Goal: Navigation & Orientation: Understand site structure

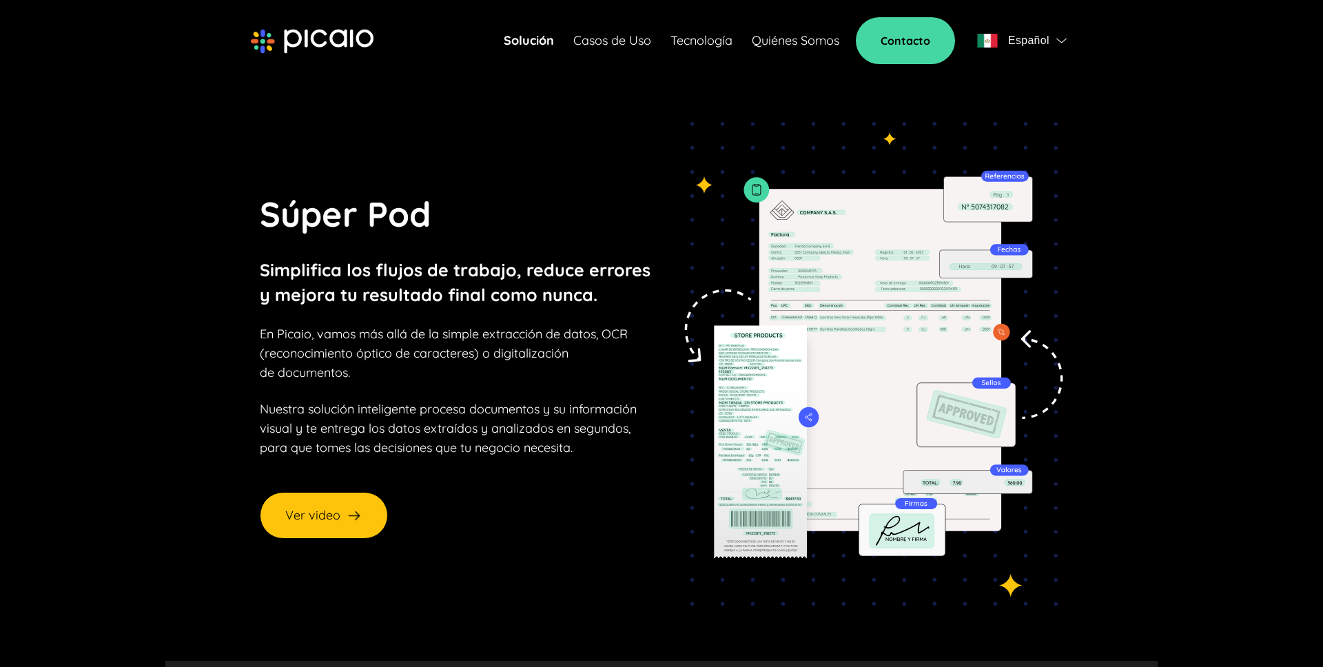
click at [792, 37] on link "Quiénes Somos" at bounding box center [796, 40] width 88 height 19
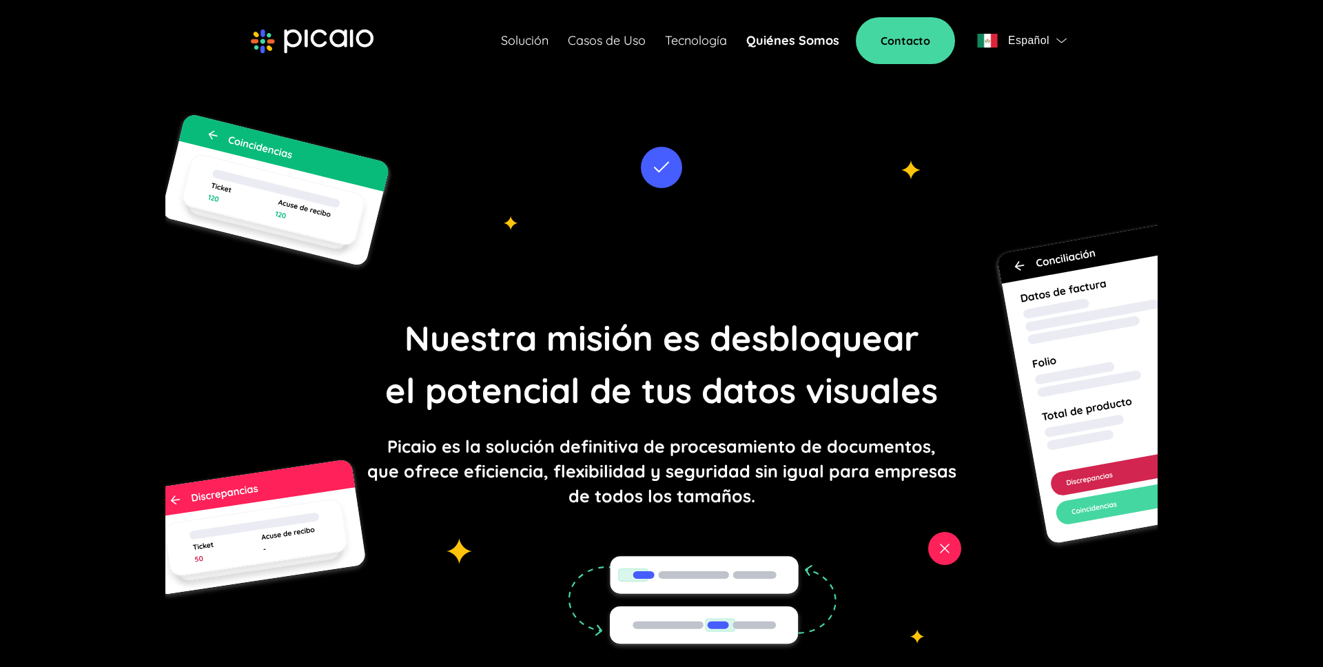
click at [712, 45] on link "Tecnología" at bounding box center [696, 40] width 62 height 19
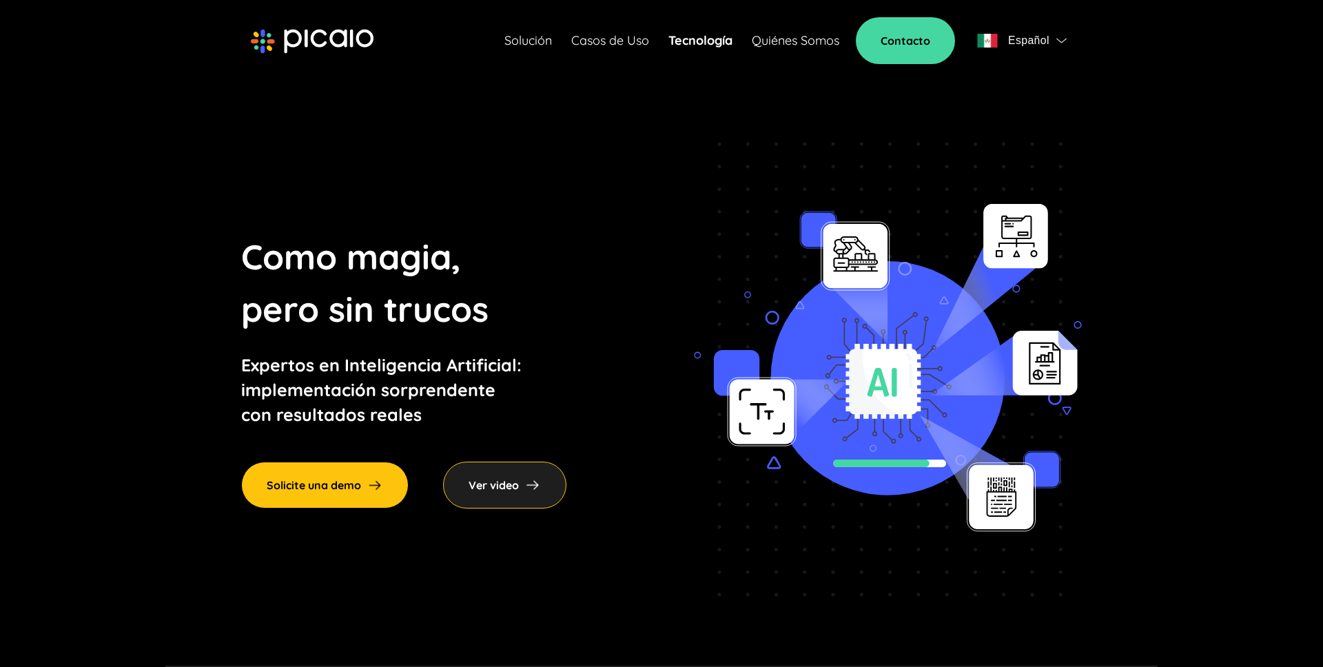
click at [606, 37] on link "Casos de Uso" at bounding box center [610, 40] width 78 height 19
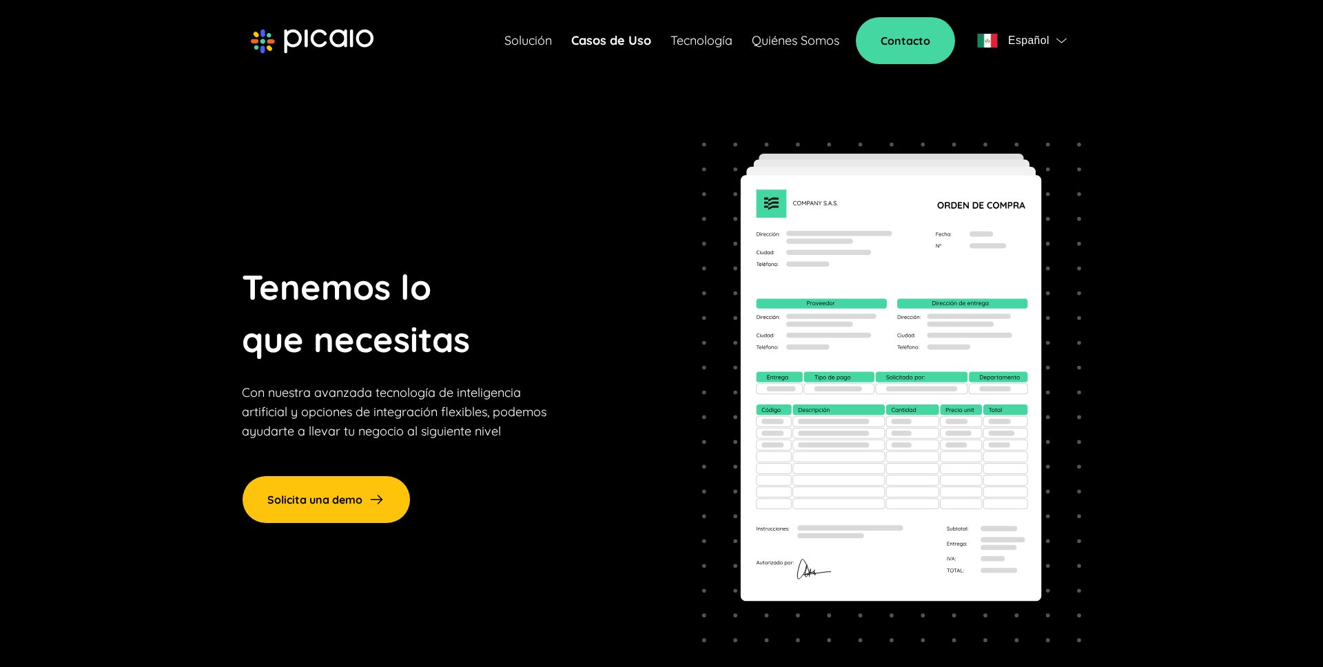
click at [498, 38] on div "Solución Casos de Uso Tecnología Quiénes Somos Contacto Español" at bounding box center [661, 40] width 821 height 47
click at [521, 41] on link "Solución" at bounding box center [528, 40] width 48 height 19
